Goal: Information Seeking & Learning: Learn about a topic

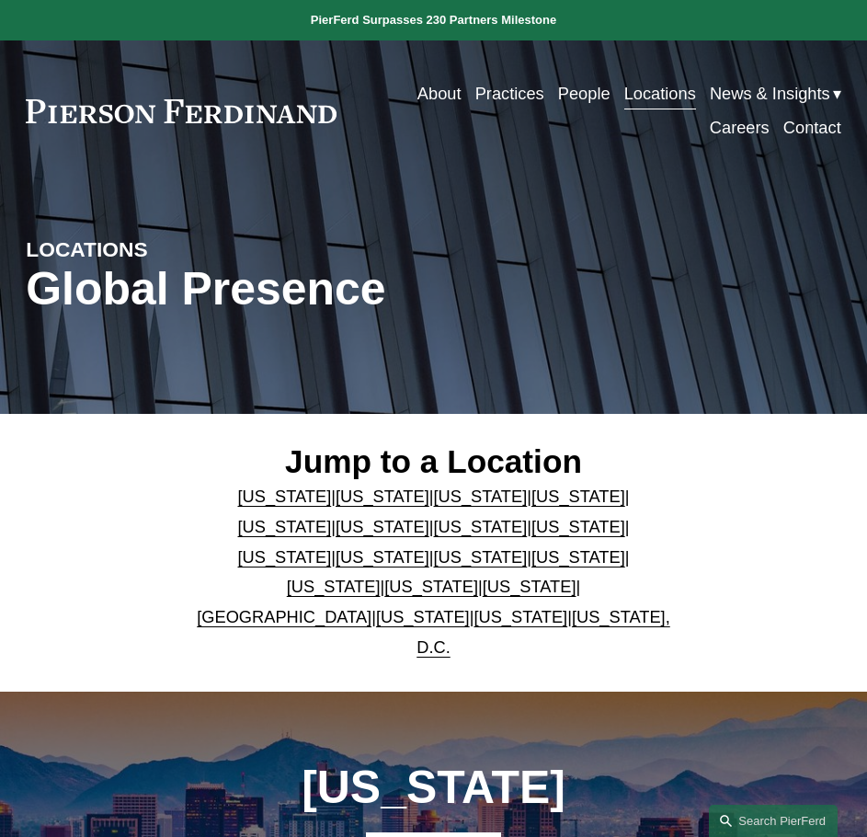
click at [434, 536] on link "[US_STATE]" at bounding box center [481, 526] width 94 height 19
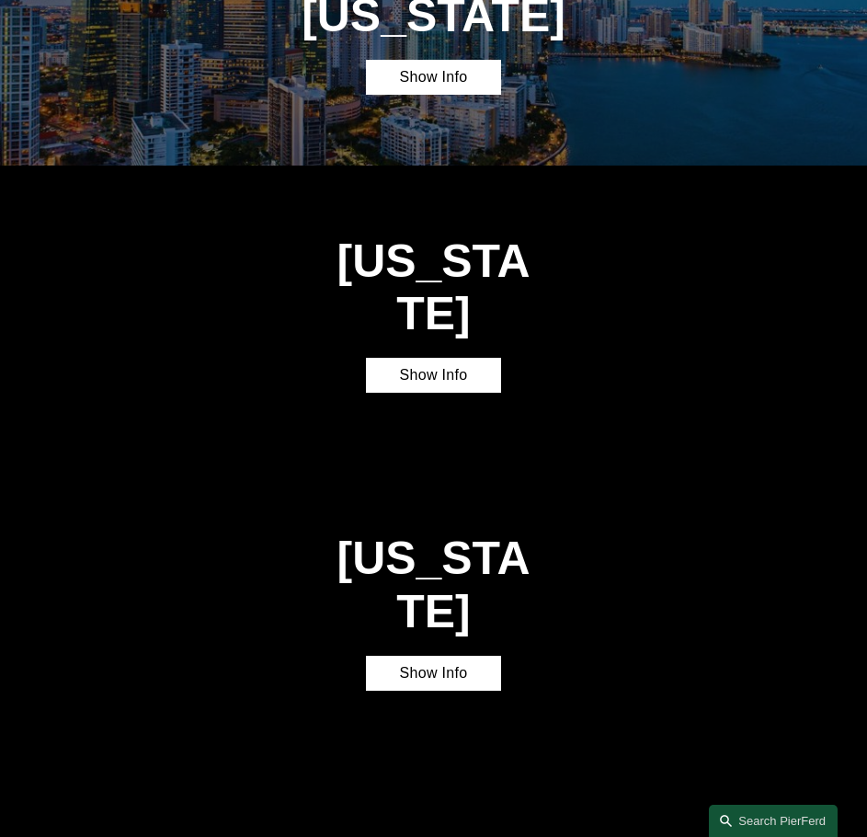
scroll to position [2190, 0]
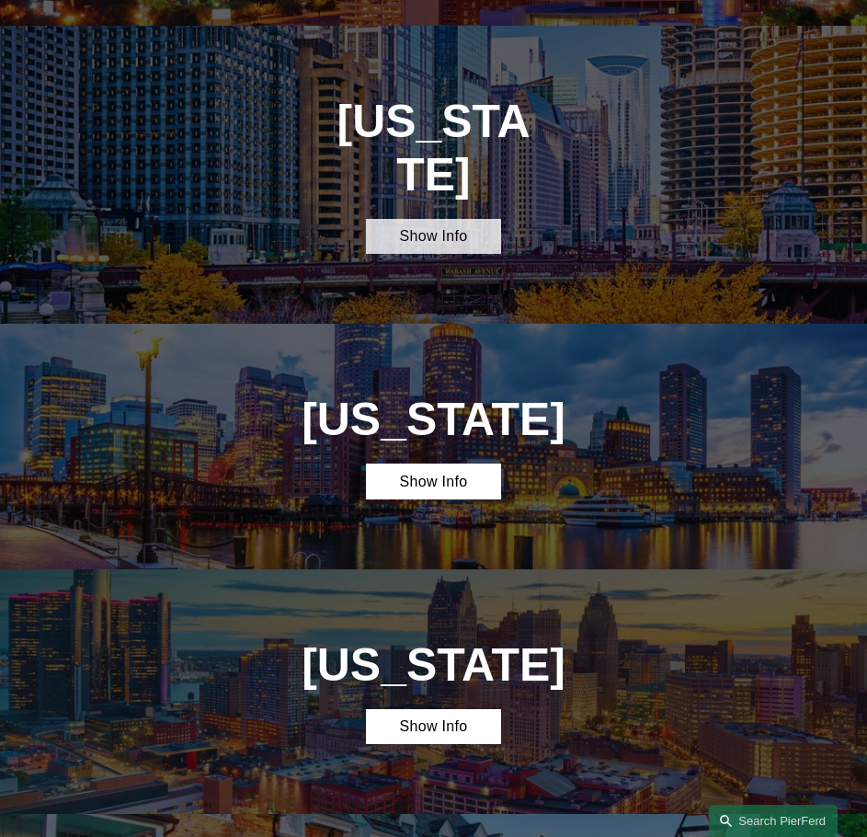
click at [478, 219] on link "Show Info" at bounding box center [434, 236] width 136 height 35
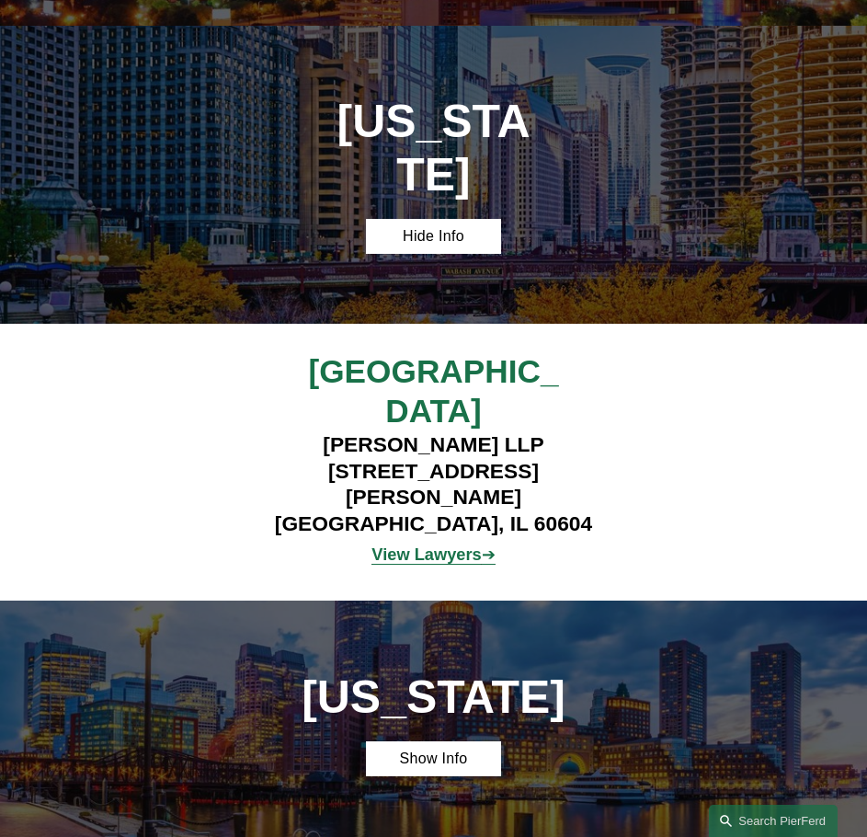
click at [424, 544] on strong "View Lawyers" at bounding box center [426, 553] width 109 height 19
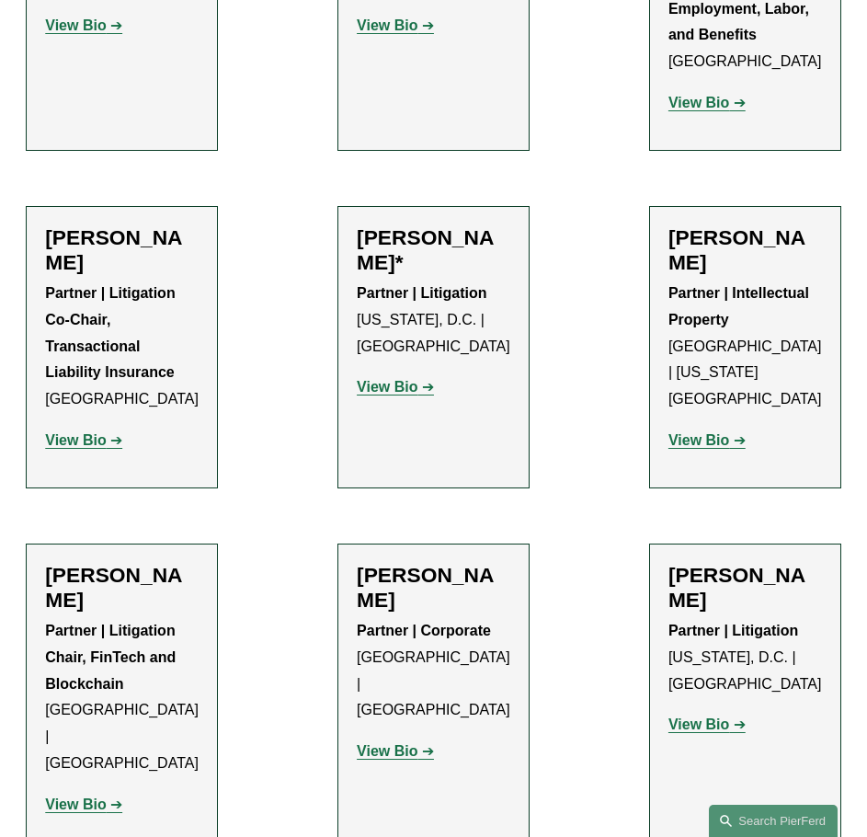
scroll to position [920, 0]
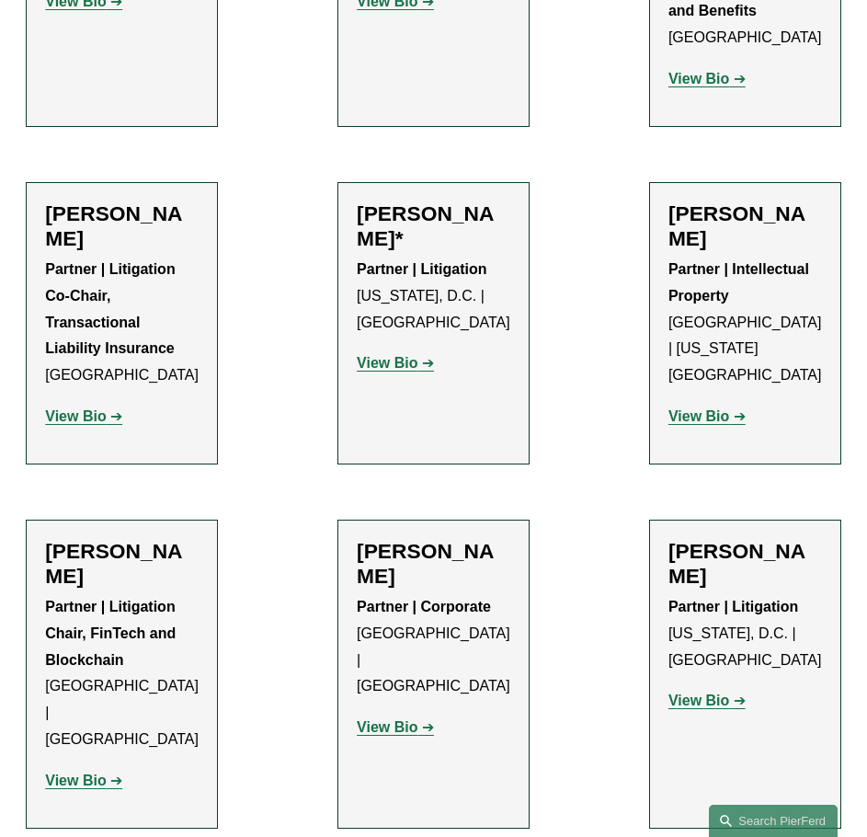
drag, startPoint x: 422, startPoint y: 288, endPoint x: 420, endPoint y: 302, distance: 13.9
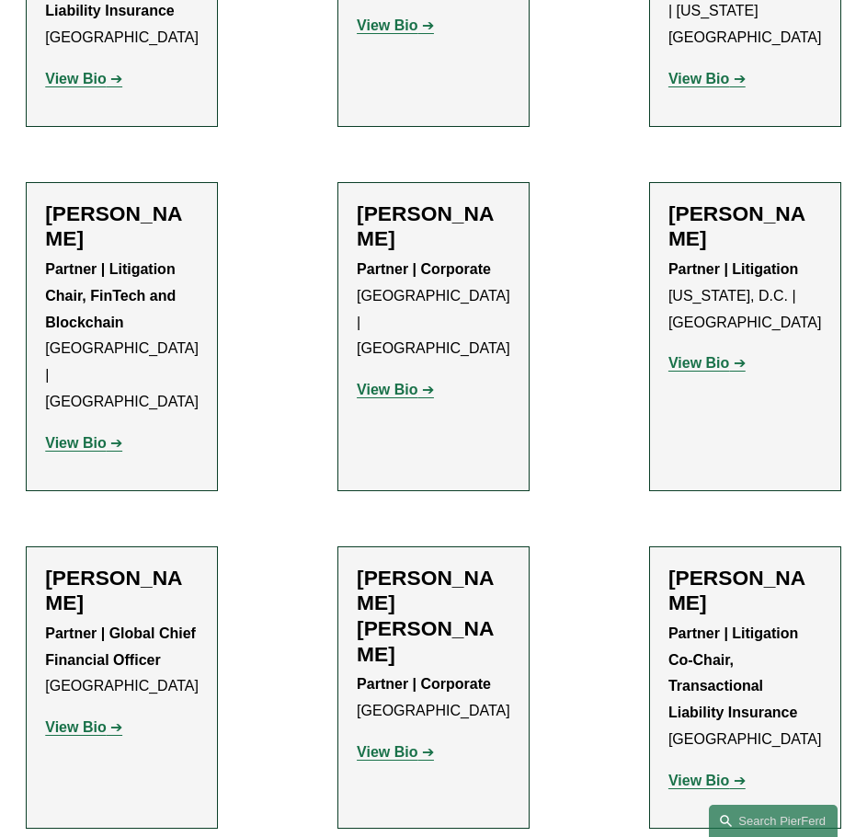
scroll to position [1288, 0]
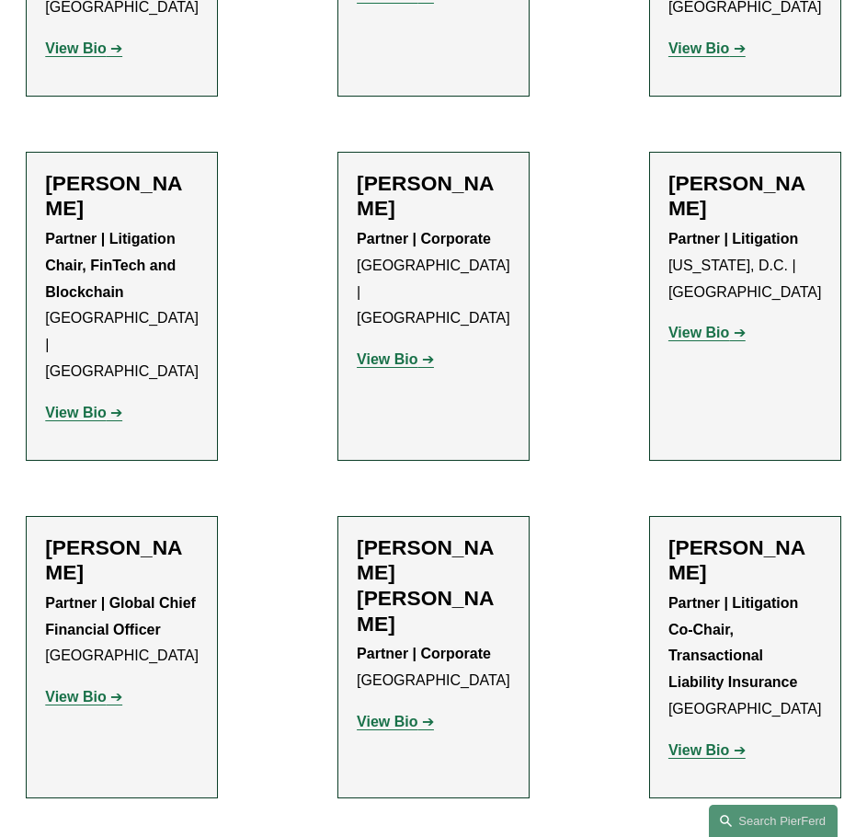
click at [246, 470] on ul "Filter Location Chicago Chicago All Atlanta Austin Boston Charlotte Chicago Cin…" at bounding box center [433, 105] width 867 height 1904
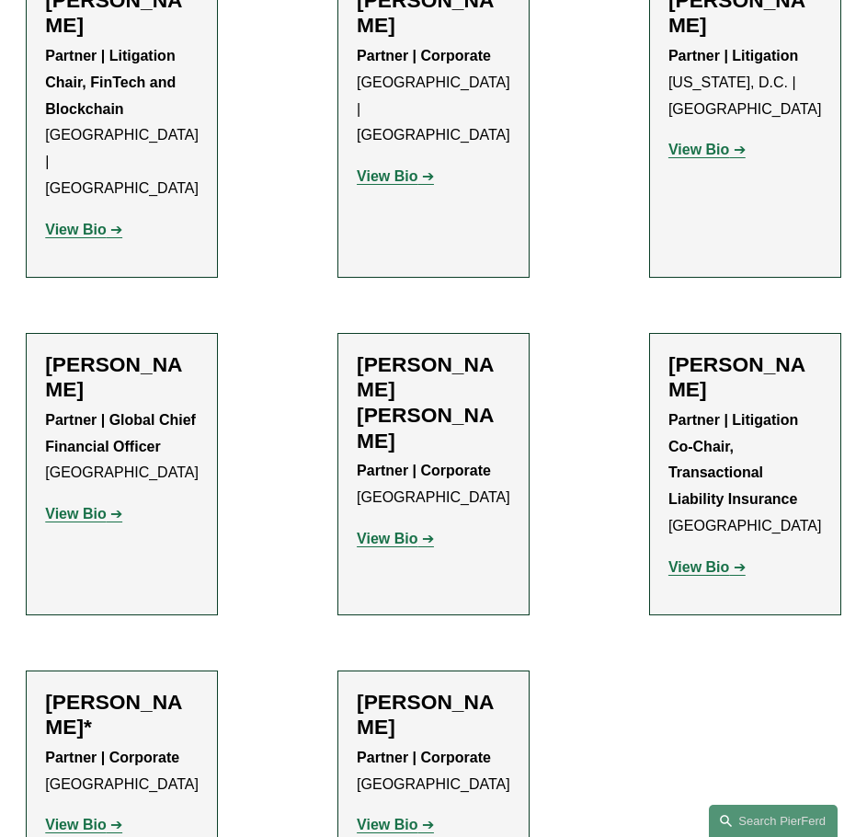
scroll to position [1472, 0]
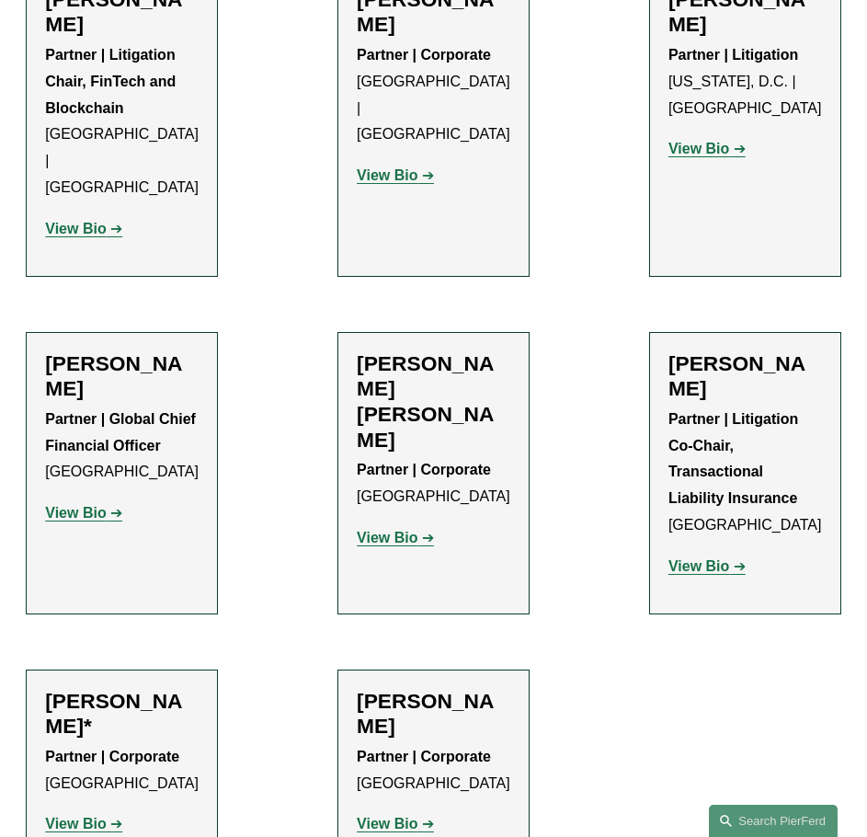
click at [701, 558] on strong "View Bio" at bounding box center [699, 566] width 61 height 16
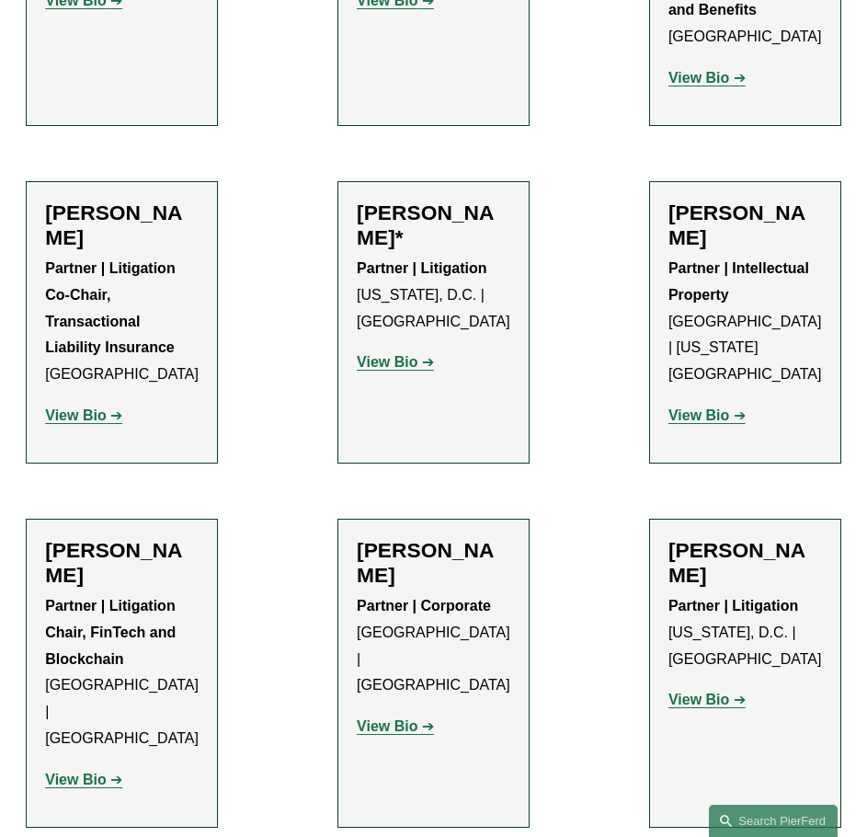
scroll to position [920, 0]
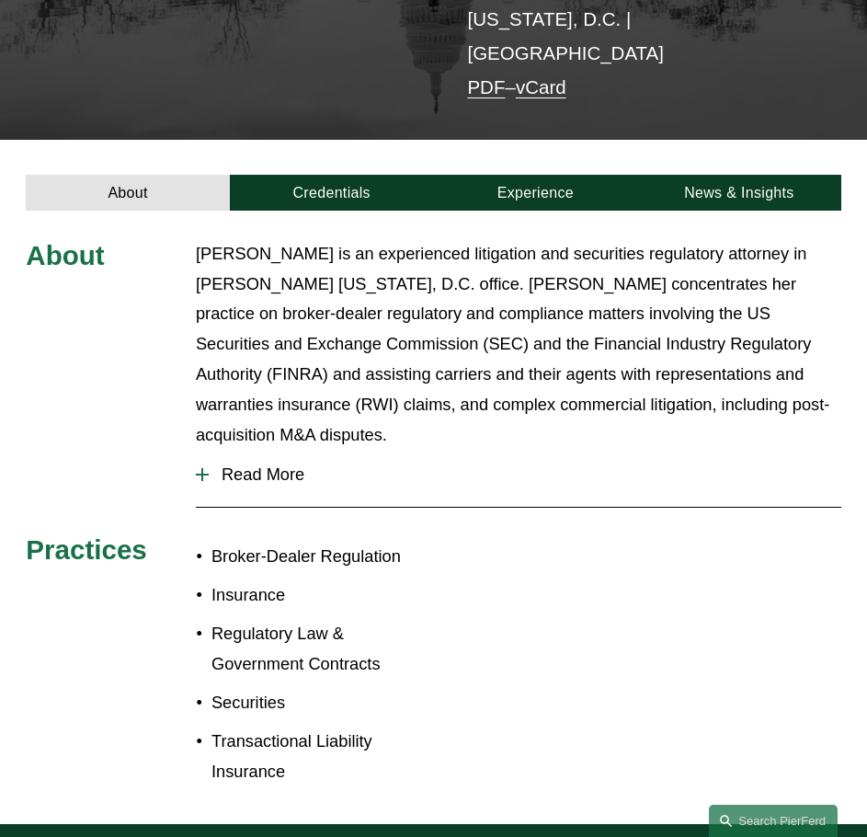
scroll to position [460, 0]
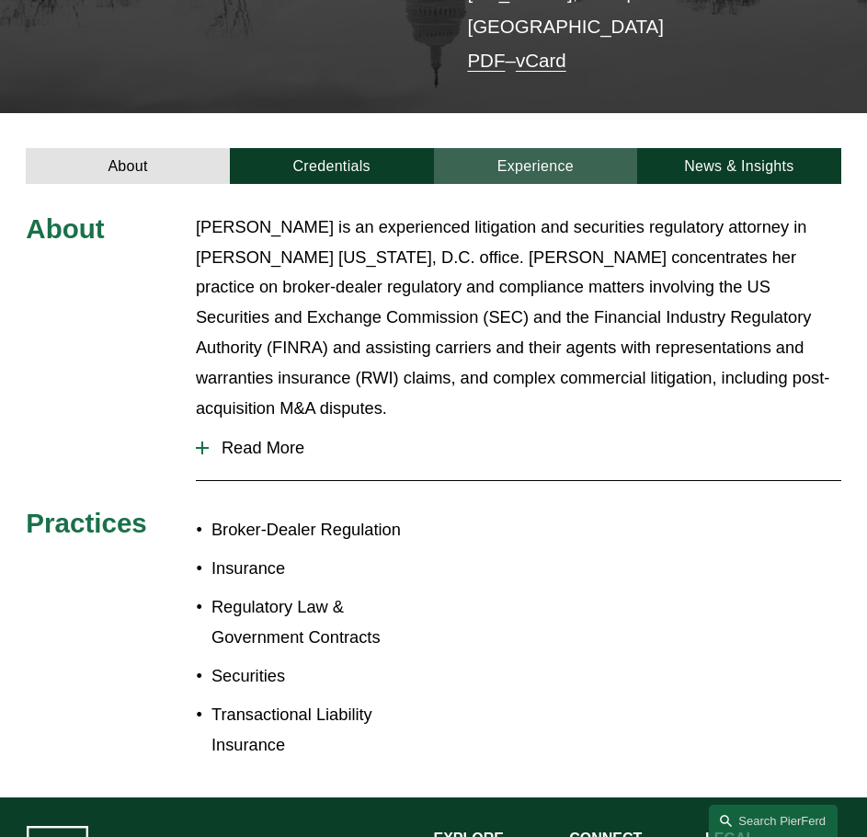
click at [551, 148] on link "Experience" at bounding box center [536, 165] width 204 height 35
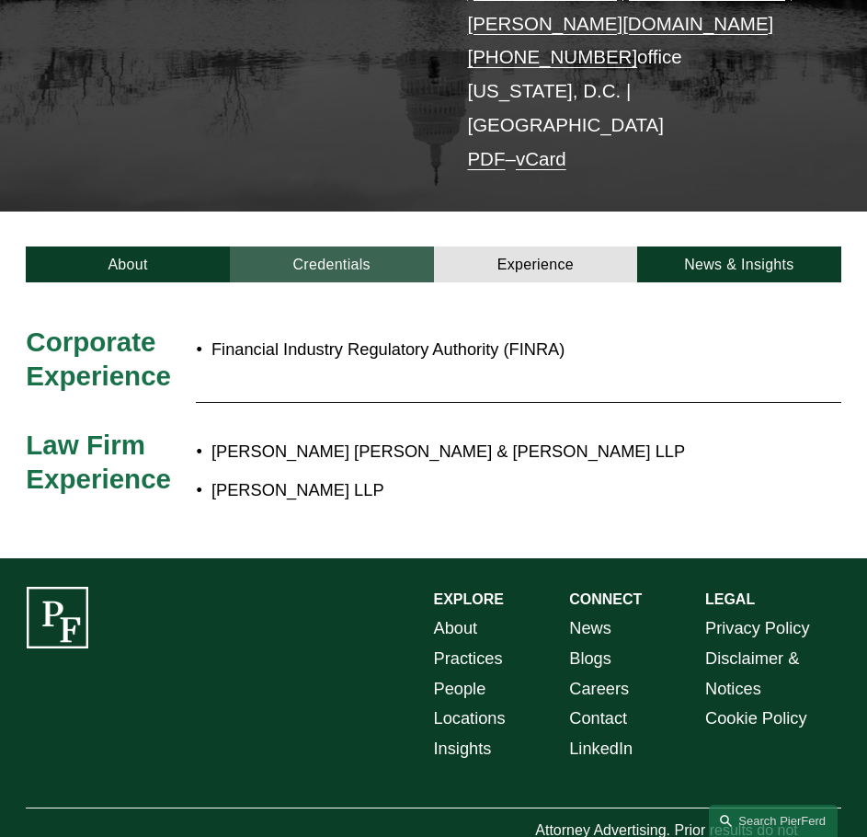
click at [336, 246] on link "Credentials" at bounding box center [332, 263] width 204 height 35
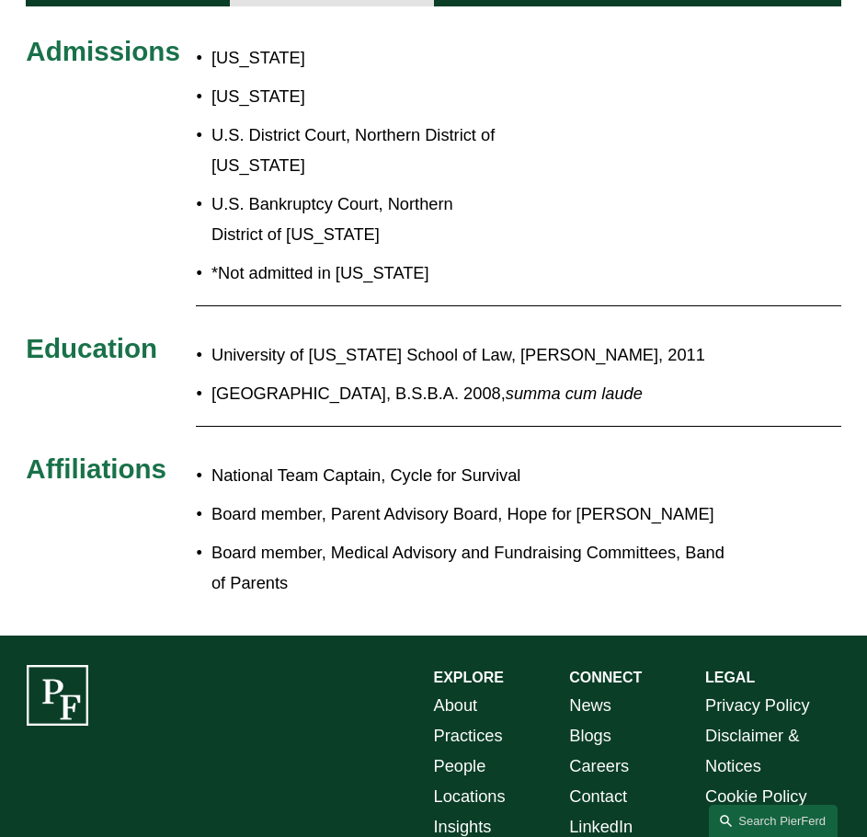
scroll to position [178, 0]
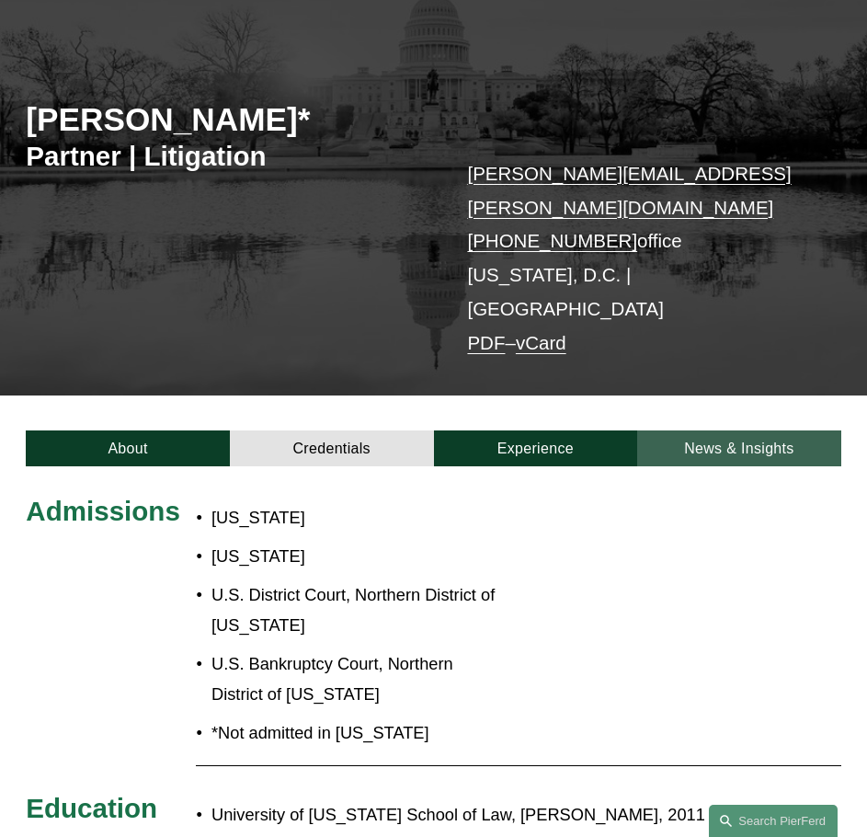
click at [717, 430] on link "News & Insights" at bounding box center [739, 447] width 204 height 35
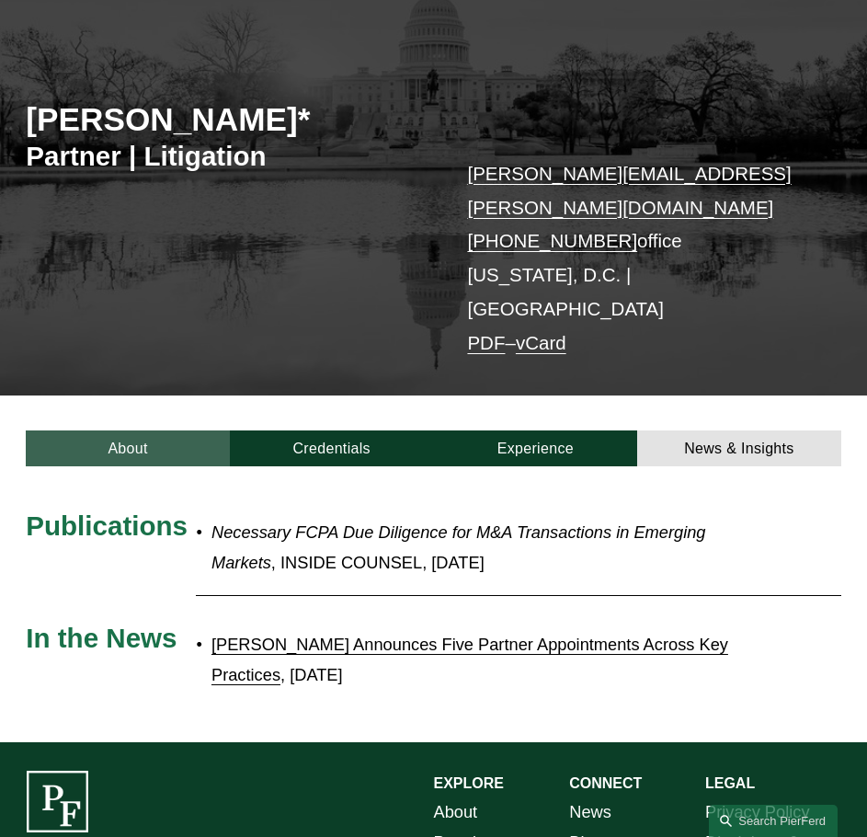
click at [113, 430] on link "About" at bounding box center [128, 447] width 204 height 35
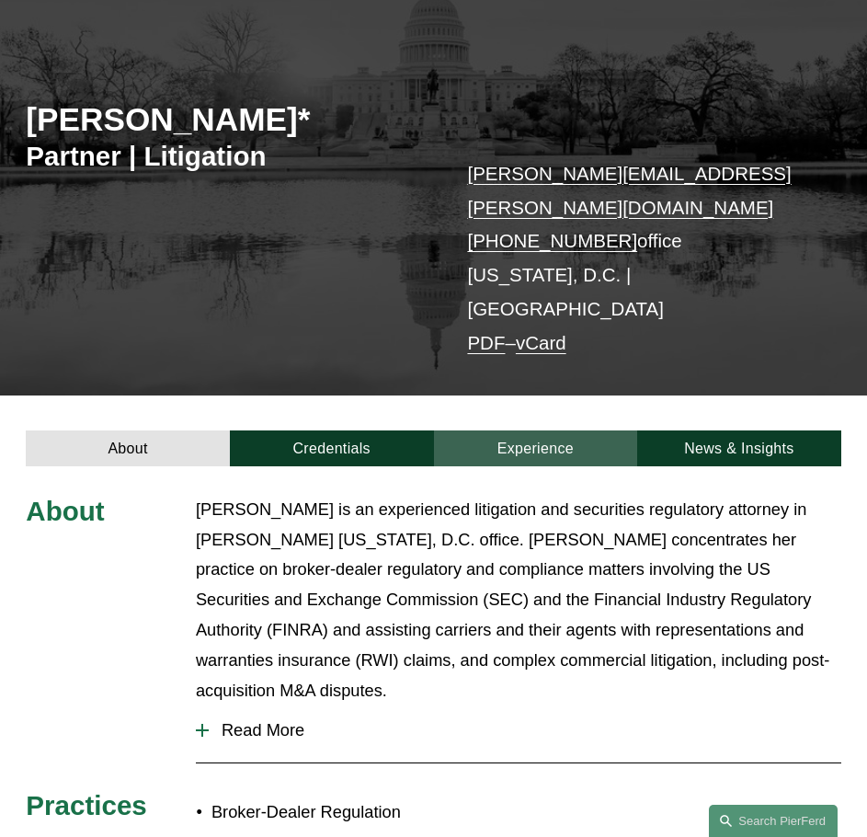
click at [454, 430] on link "Experience" at bounding box center [536, 447] width 204 height 35
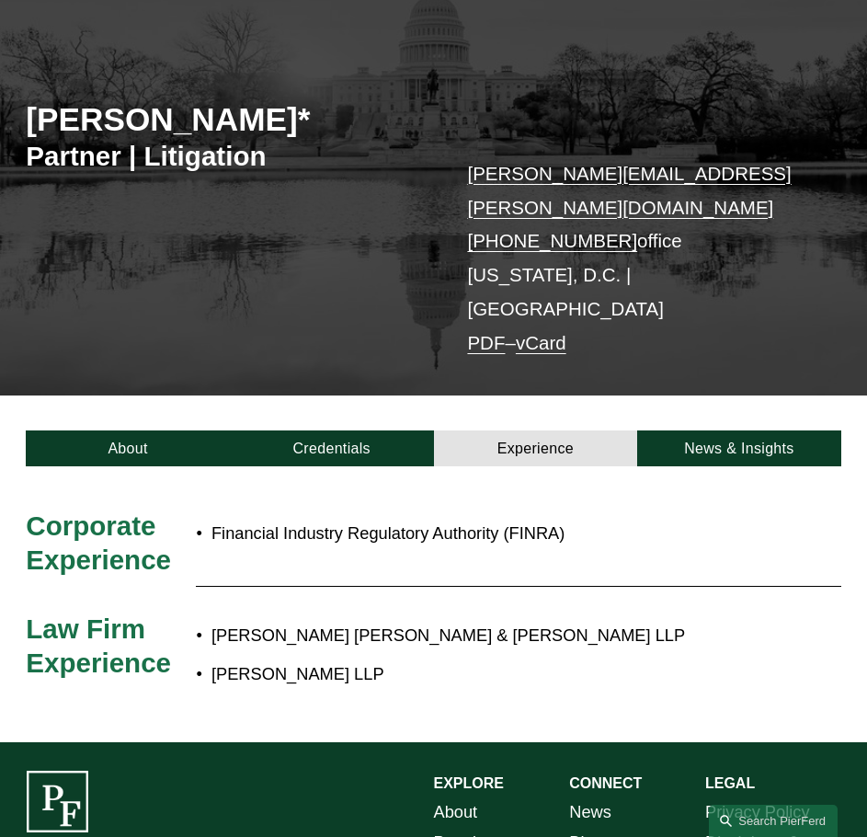
click at [357, 466] on div at bounding box center [433, 604] width 867 height 276
click at [321, 430] on link "Credentials" at bounding box center [332, 447] width 204 height 35
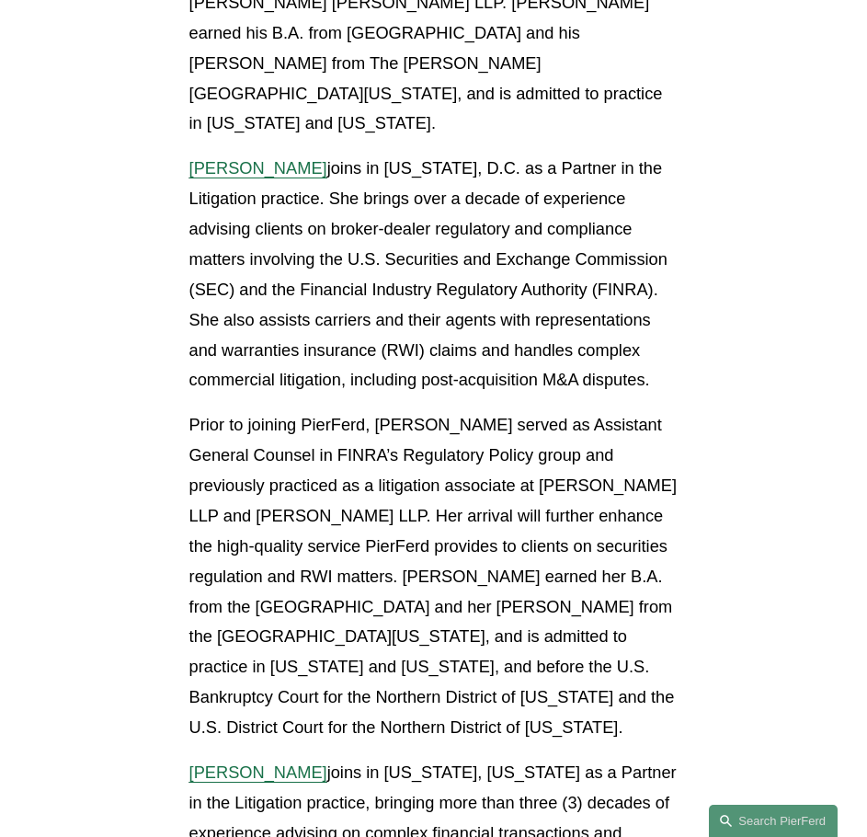
scroll to position [1288, 0]
